Goal: Task Accomplishment & Management: Use online tool/utility

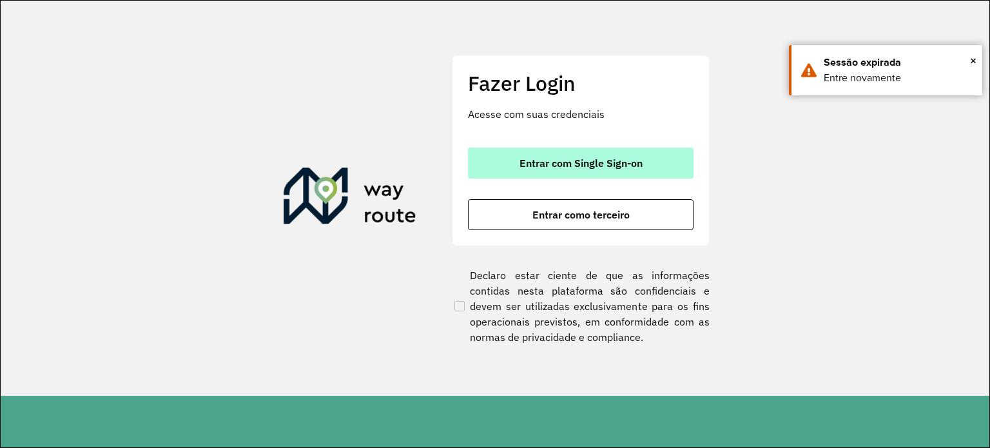
click at [523, 158] on span "Entrar com Single Sign-on" at bounding box center [581, 163] width 123 height 10
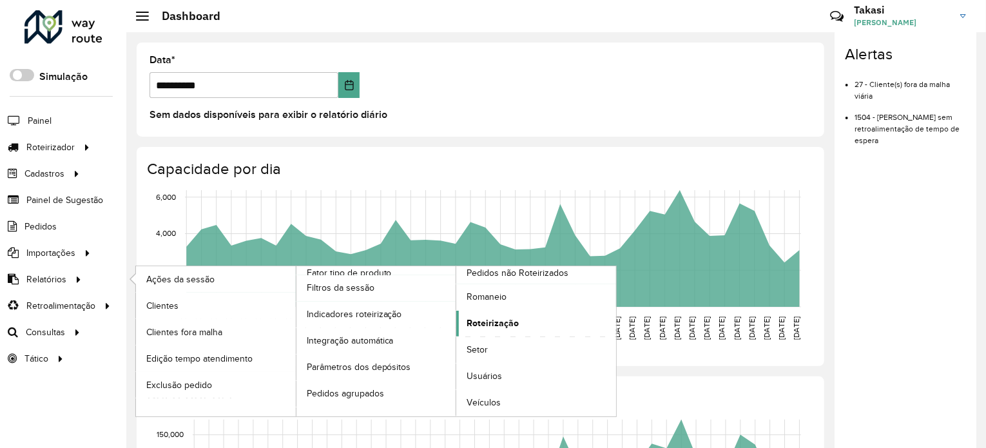
click at [510, 324] on span "Roteirização" at bounding box center [493, 324] width 52 height 14
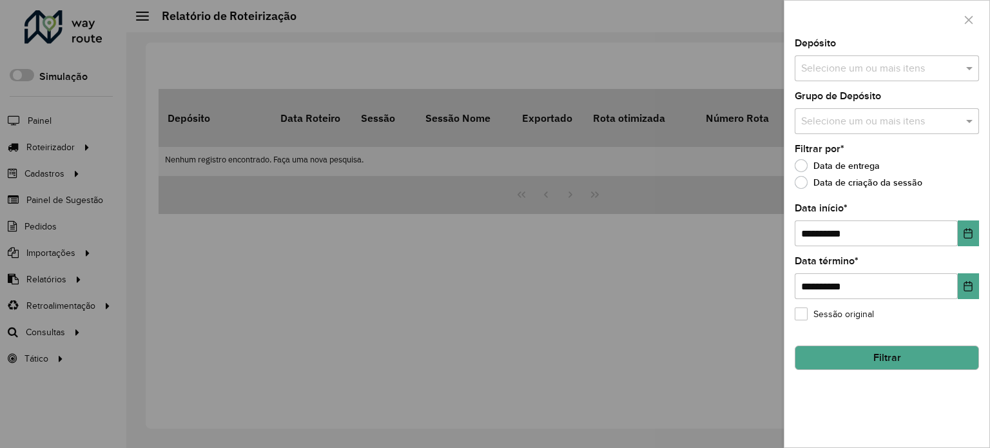
click at [924, 70] on input "text" at bounding box center [880, 68] width 165 height 15
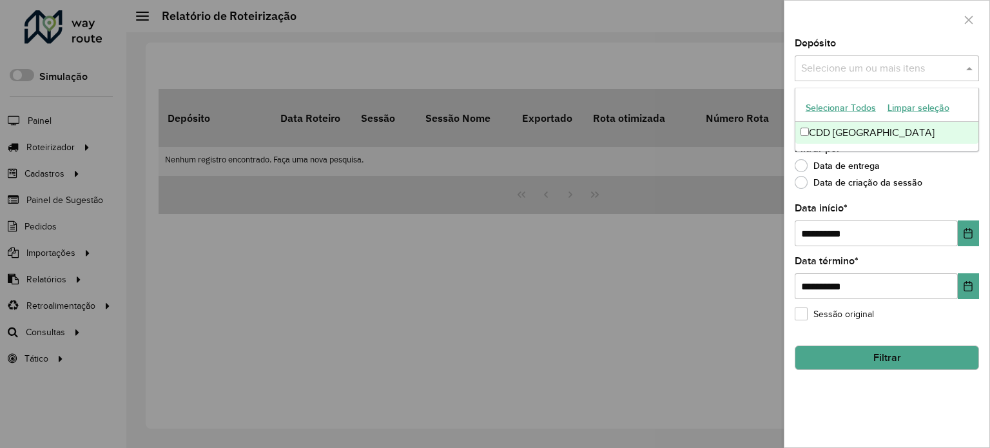
click at [841, 136] on div "CDD [GEOGRAPHIC_DATA]" at bounding box center [887, 133] width 183 height 22
click at [937, 195] on div "**********" at bounding box center [887, 243] width 205 height 409
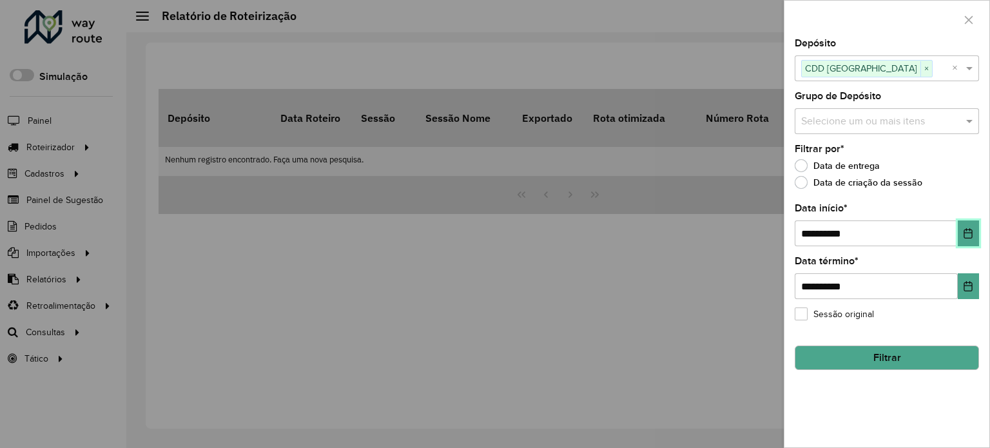
click at [970, 233] on icon "Choose Date" at bounding box center [968, 233] width 10 height 10
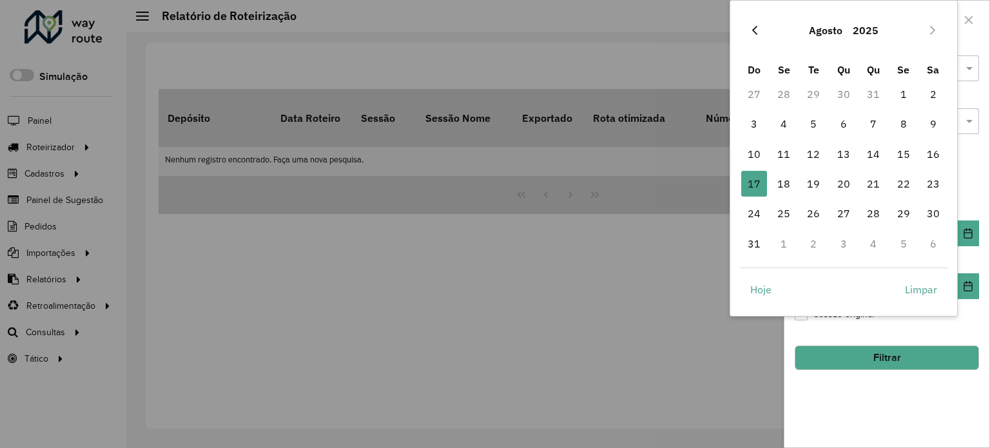
click at [753, 23] on button "Previous Month" at bounding box center [755, 30] width 21 height 21
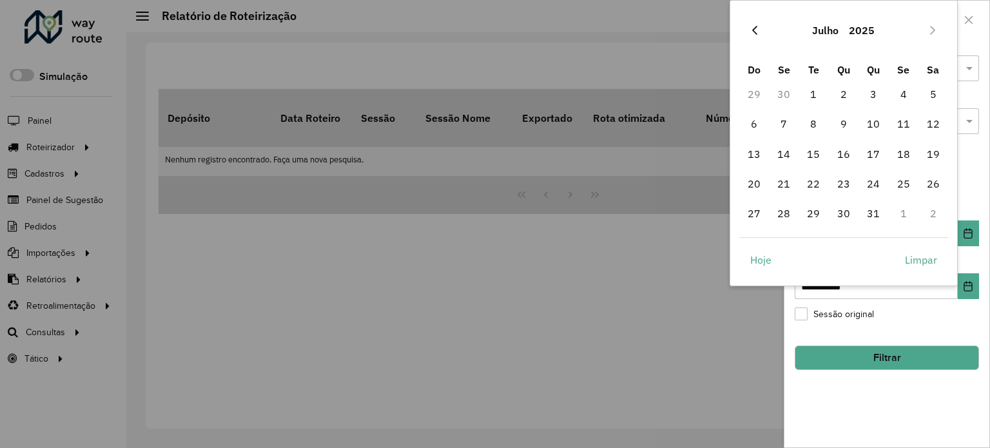
click at [755, 30] on icon "Previous Month" at bounding box center [755, 30] width 10 height 10
click at [933, 25] on icon "Next Month" at bounding box center [933, 30] width 10 height 10
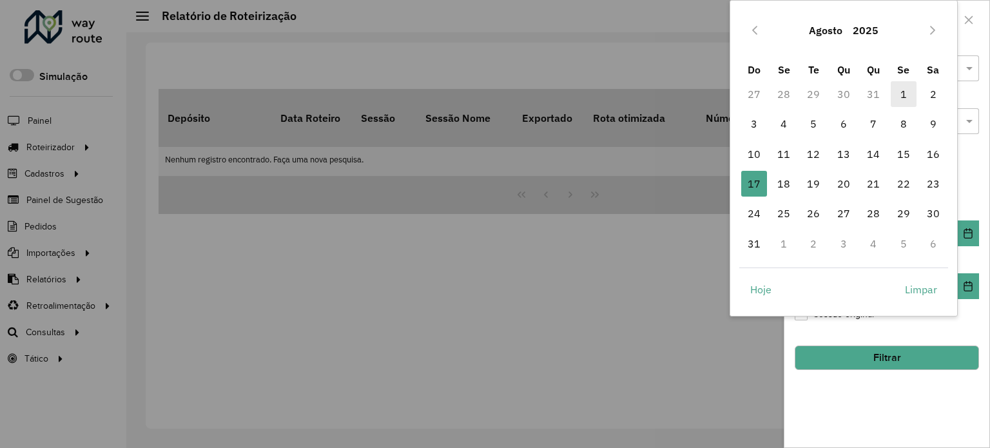
click at [903, 93] on span "1" at bounding box center [904, 94] width 26 height 26
type input "**********"
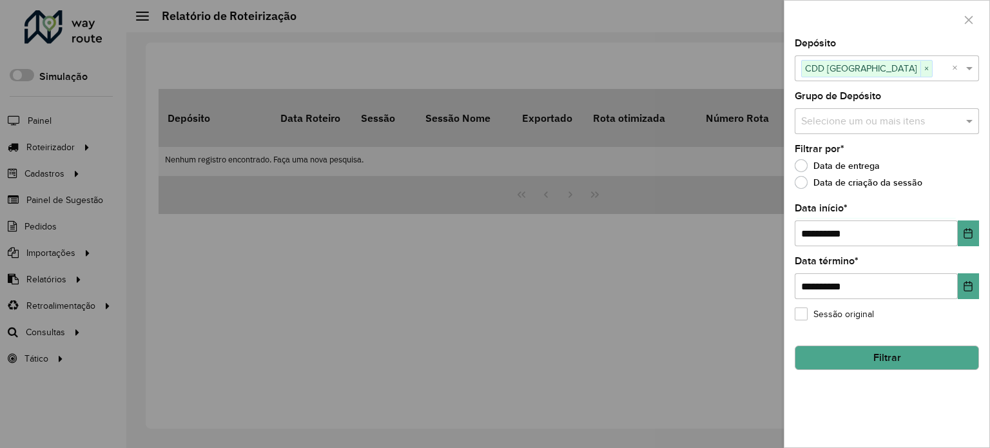
click at [904, 346] on button "Filtrar" at bounding box center [887, 358] width 184 height 24
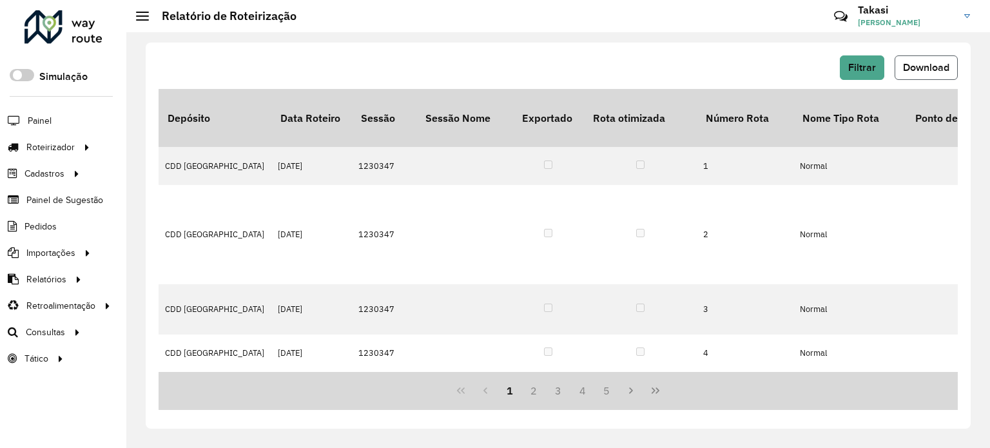
click at [923, 71] on span "Download" at bounding box center [926, 67] width 46 height 11
